Goal: Information Seeking & Learning: Learn about a topic

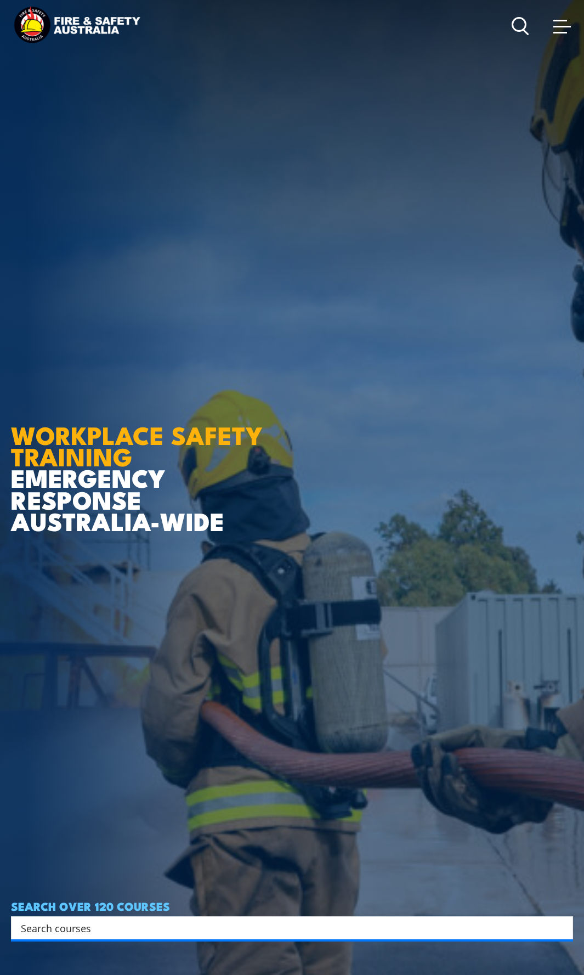
click at [574, 30] on header "Courses Course Calendar Emergency Response Services Services Overview Emergency…" at bounding box center [292, 26] width 584 height 53
click at [562, 32] on span at bounding box center [560, 33] width 14 height 2
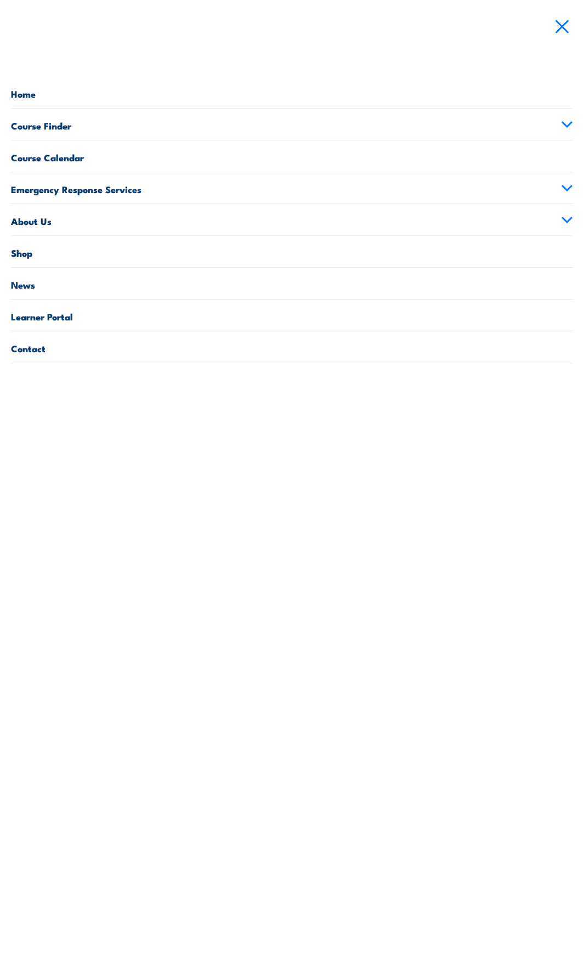
click at [564, 223] on icon at bounding box center [567, 220] width 12 height 8
click at [564, 223] on icon at bounding box center [567, 220] width 10 height 5
click at [565, 121] on icon at bounding box center [567, 125] width 12 height 8
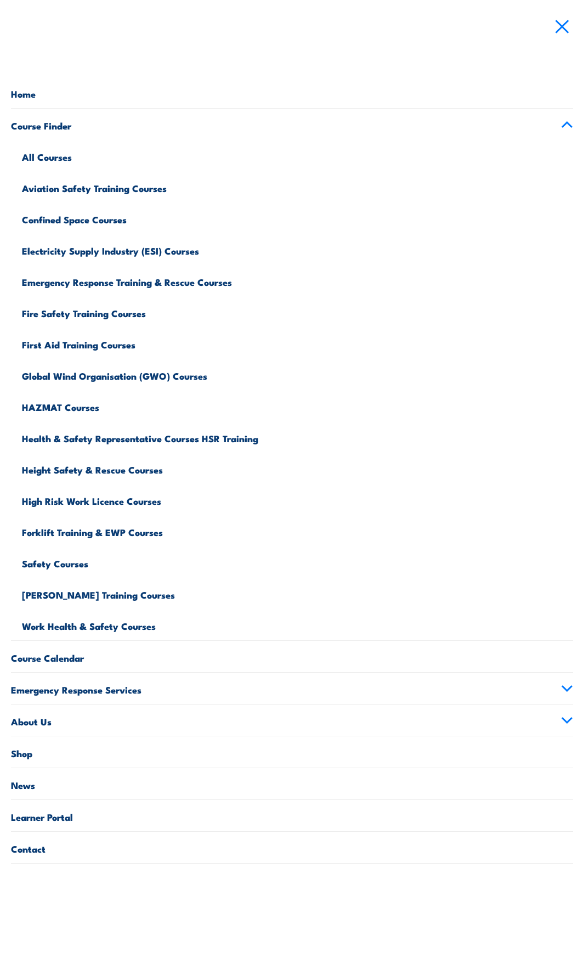
click at [61, 437] on link "Health & Safety Representative Courses HSR Training" at bounding box center [297, 436] width 551 height 31
click at [61, 439] on link "Health & Safety Representative Courses HSR Training" at bounding box center [297, 436] width 551 height 31
click at [214, 441] on link "Health & Safety Representative Courses HSR Training" at bounding box center [297, 436] width 551 height 31
click at [214, 442] on link "Health & Safety Representative Courses HSR Training" at bounding box center [297, 436] width 551 height 31
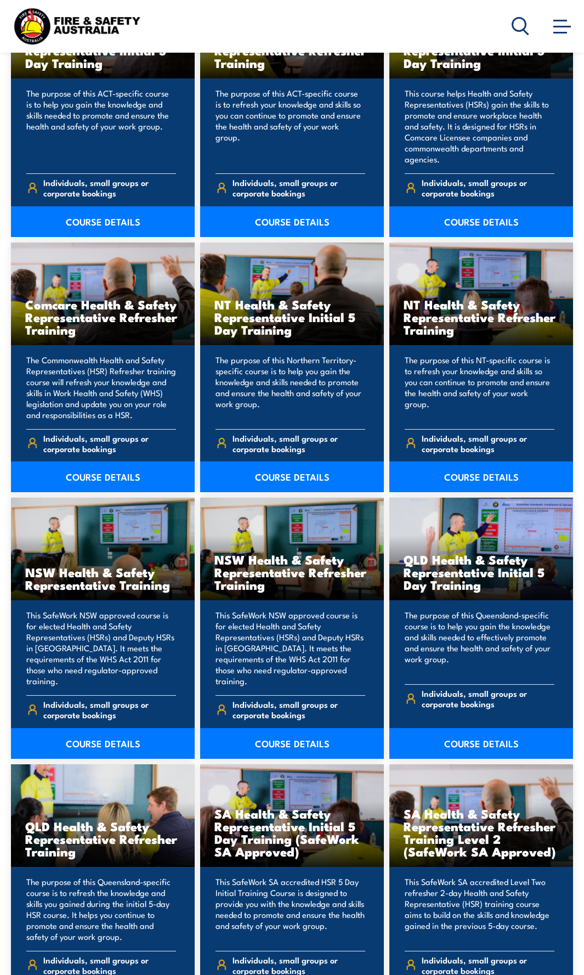
scroll to position [987, 0]
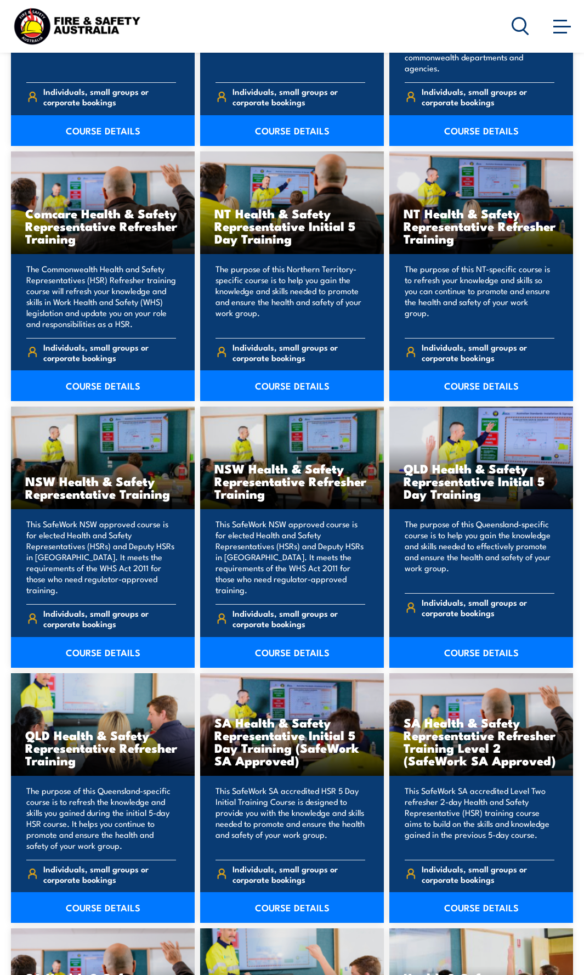
click at [506, 653] on link "COURSE DETAILS" at bounding box center [481, 652] width 184 height 31
click at [133, 909] on link "COURSE DETAILS" at bounding box center [103, 907] width 184 height 31
click at [88, 908] on link "COURSE DETAILS" at bounding box center [103, 907] width 184 height 31
click at [89, 908] on link "COURSE DETAILS" at bounding box center [103, 907] width 184 height 31
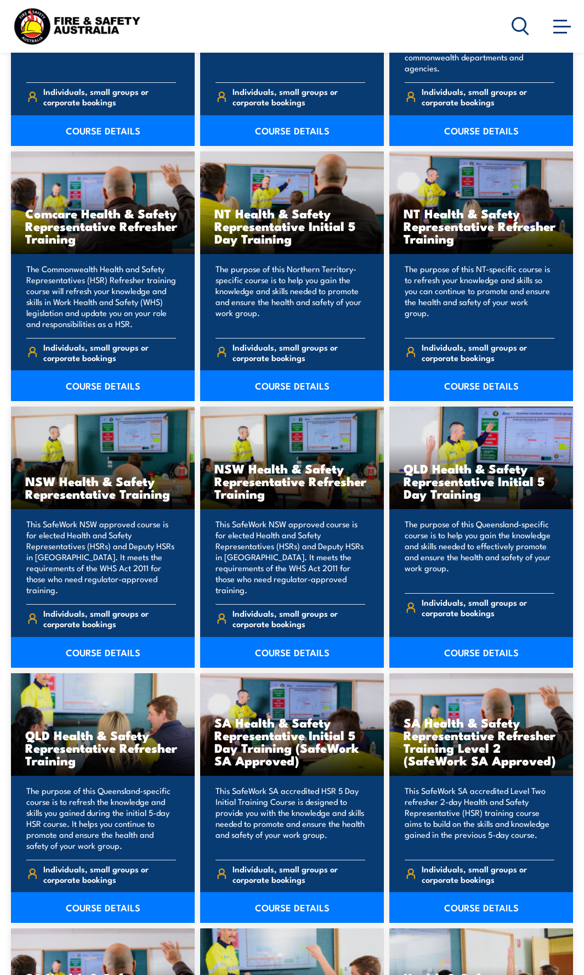
click at [92, 909] on link "COURSE DETAILS" at bounding box center [103, 907] width 184 height 31
click at [80, 906] on link "COURSE DETAILS" at bounding box center [103, 907] width 184 height 31
click at [93, 749] on h3 "QLD Health & Safety Representative Refresher Training" at bounding box center [102, 747] width 155 height 38
click at [120, 910] on link "COURSE DETAILS" at bounding box center [103, 907] width 184 height 31
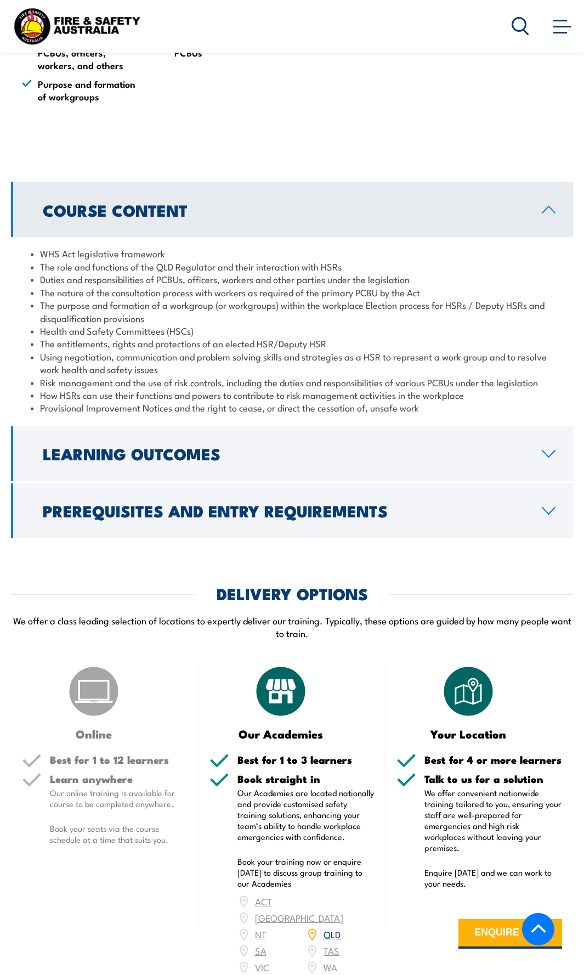
scroll to position [1042, 0]
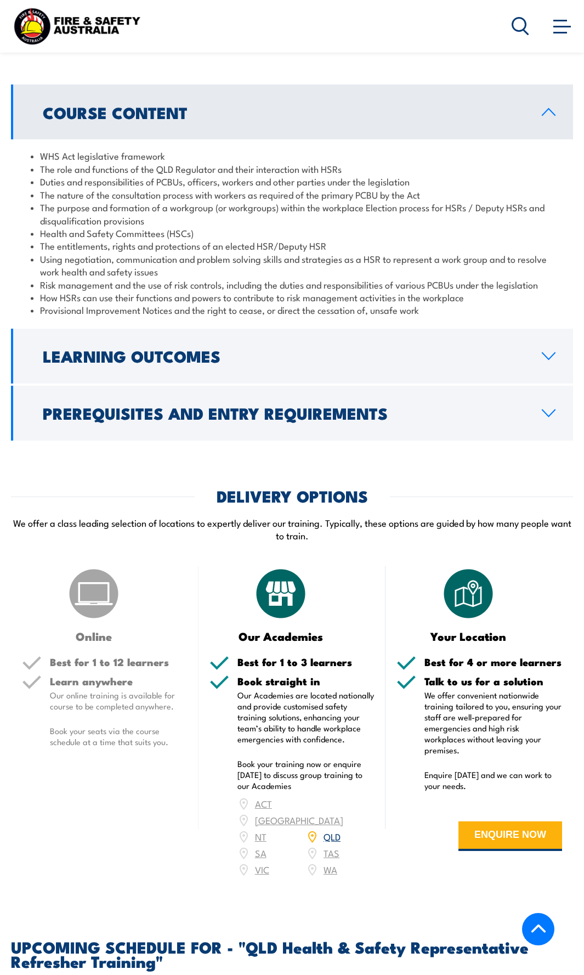
click at [274, 355] on h2 "Learning Outcomes" at bounding box center [284, 355] width 482 height 14
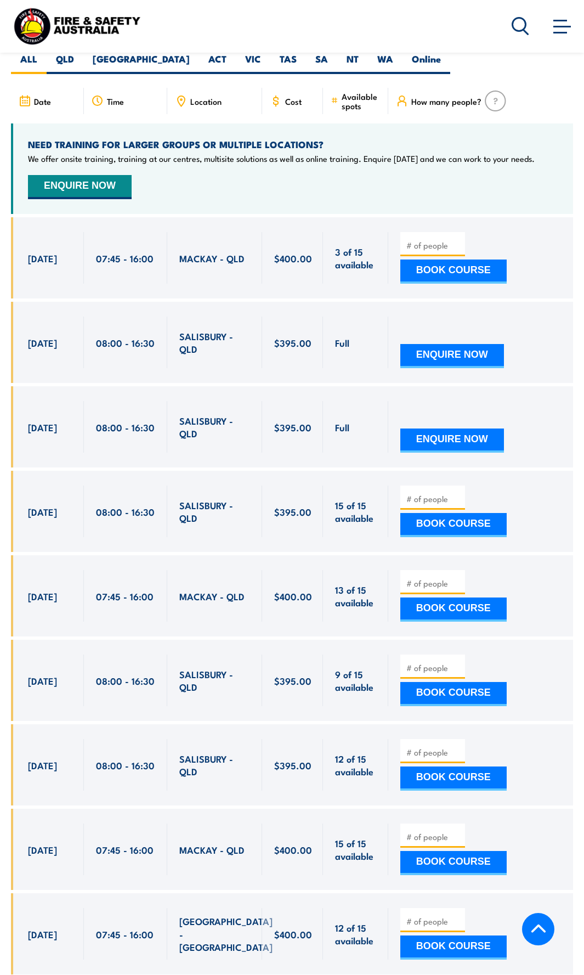
scroll to position [1919, 0]
